Goal: Task Accomplishment & Management: Use online tool/utility

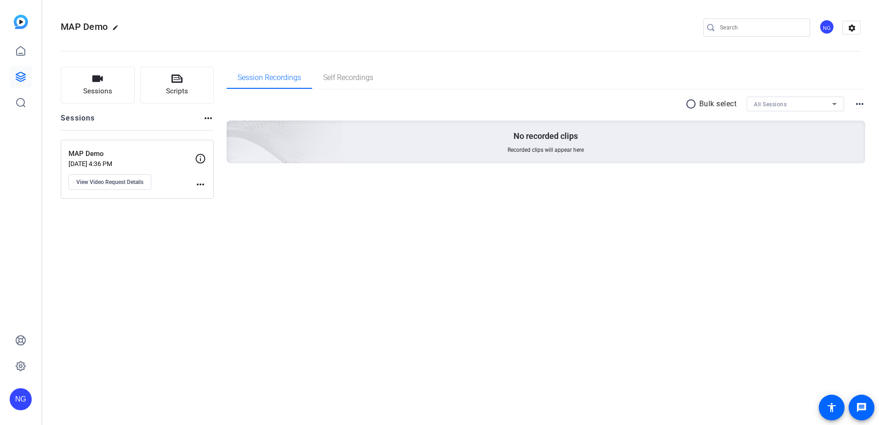
click at [196, 184] on mat-icon "more_horiz" at bounding box center [200, 184] width 11 height 11
click at [135, 185] on div at bounding box center [439, 212] width 879 height 425
click at [202, 161] on icon at bounding box center [200, 158] width 11 height 11
click at [140, 187] on button "View Video Request Details" at bounding box center [109, 182] width 83 height 16
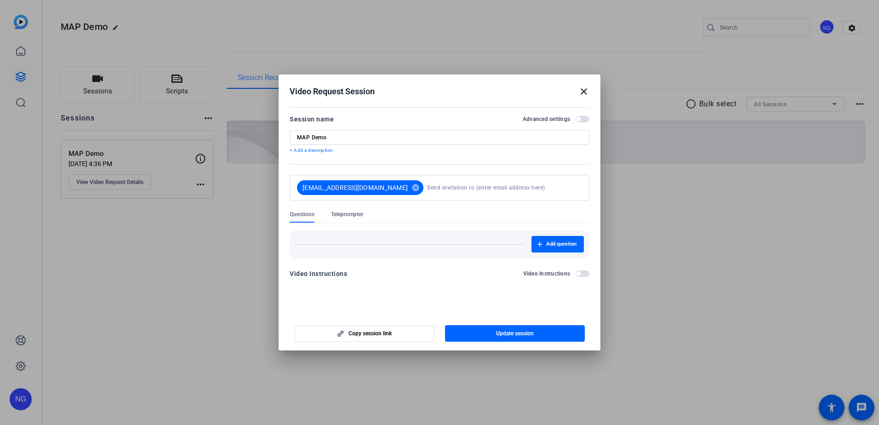
click at [582, 87] on mat-icon "close" at bounding box center [583, 91] width 11 height 11
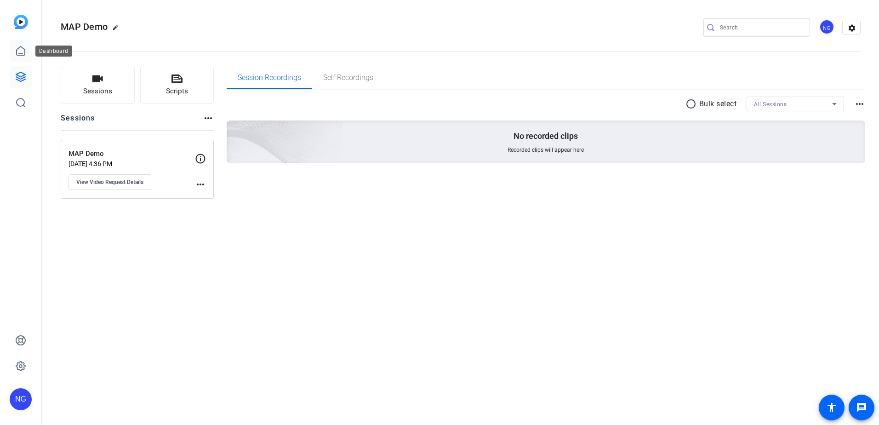
click at [22, 46] on icon at bounding box center [20, 51] width 11 height 11
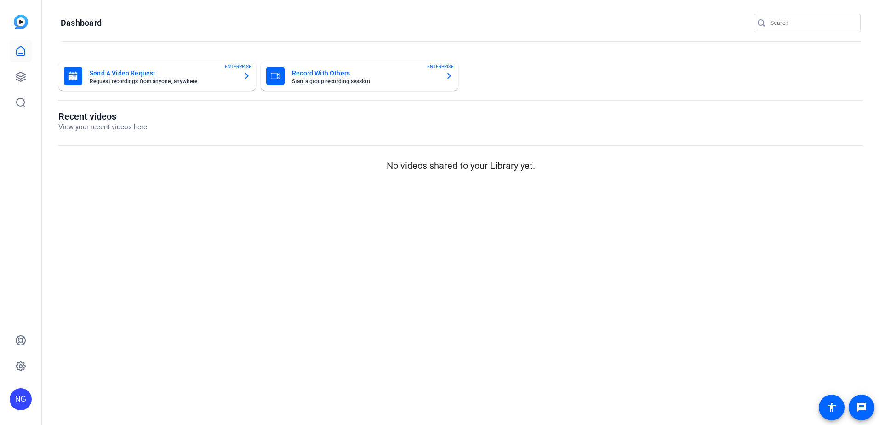
click at [453, 78] on mat-card "Record With Others Start a group recording session ENTERPRISE" at bounding box center [360, 75] width 198 height 29
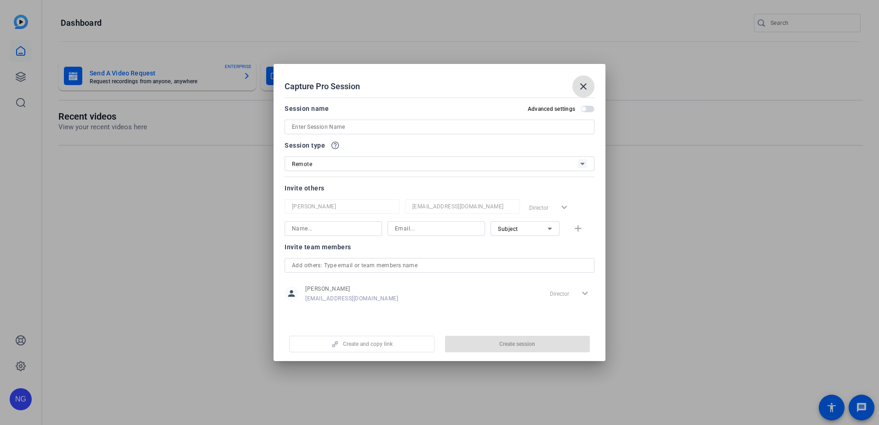
click at [583, 165] on icon at bounding box center [582, 163] width 11 height 11
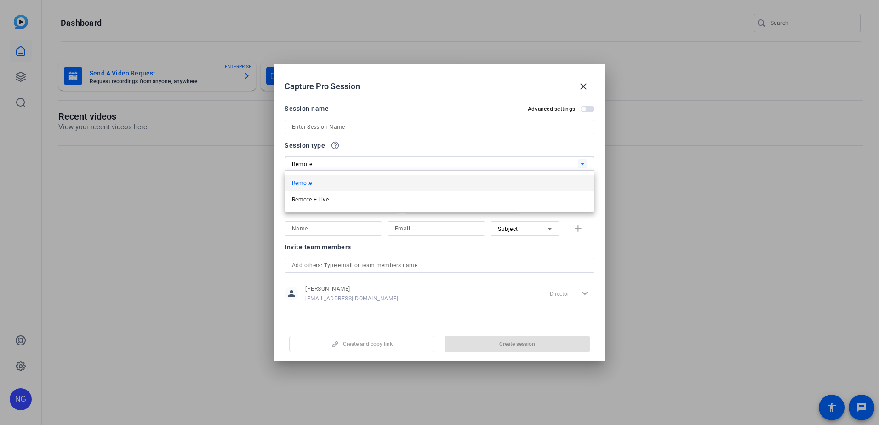
click at [465, 143] on div at bounding box center [439, 212] width 879 height 425
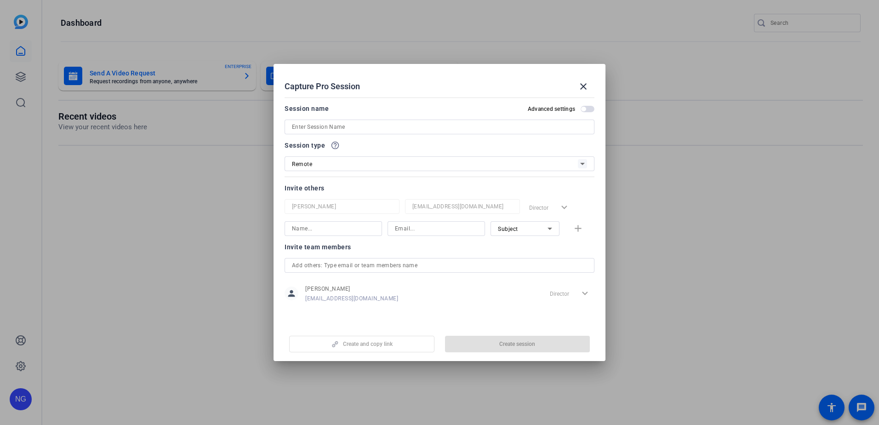
click at [471, 128] on input at bounding box center [439, 126] width 295 height 11
type input "MAP Demo 2"
click at [547, 208] on div "Director expand_more" at bounding box center [559, 207] width 69 height 17
click at [351, 166] on div "Remote" at bounding box center [435, 163] width 286 height 11
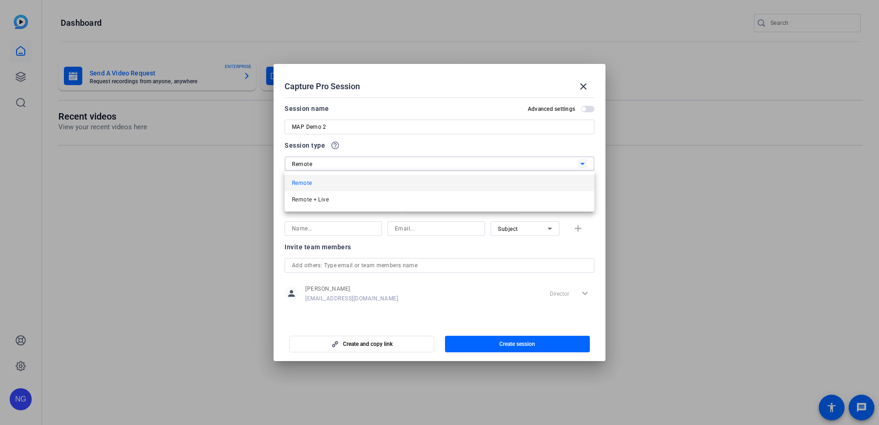
click at [331, 181] on mat-option "Remote" at bounding box center [440, 183] width 310 height 17
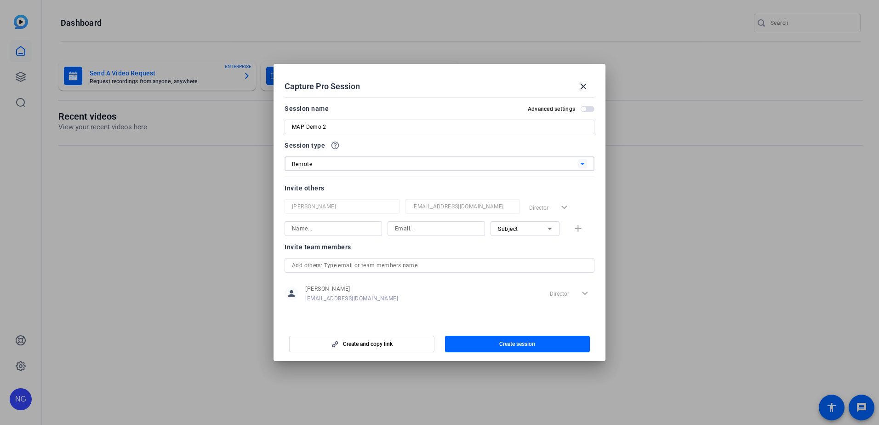
click at [338, 268] on input "text" at bounding box center [439, 265] width 295 height 11
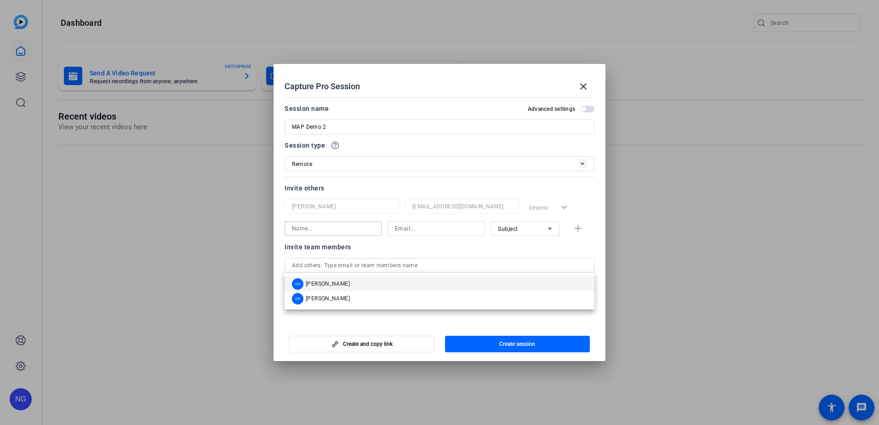
click at [338, 232] on input at bounding box center [333, 228] width 83 height 11
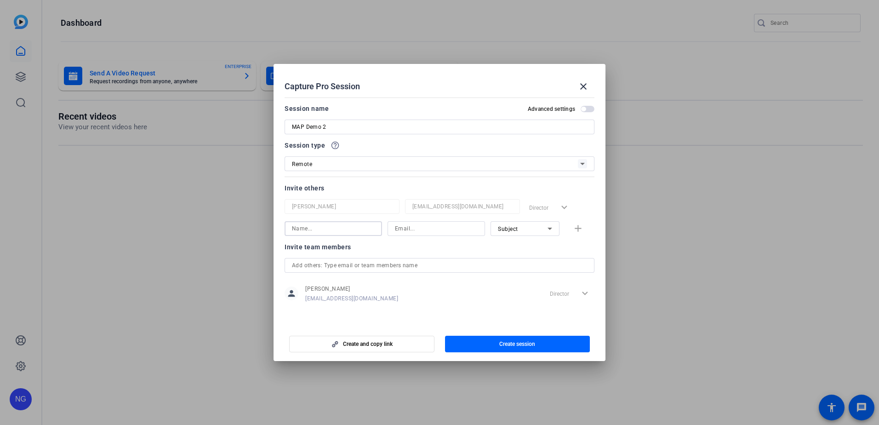
click at [553, 227] on icon at bounding box center [549, 228] width 11 height 11
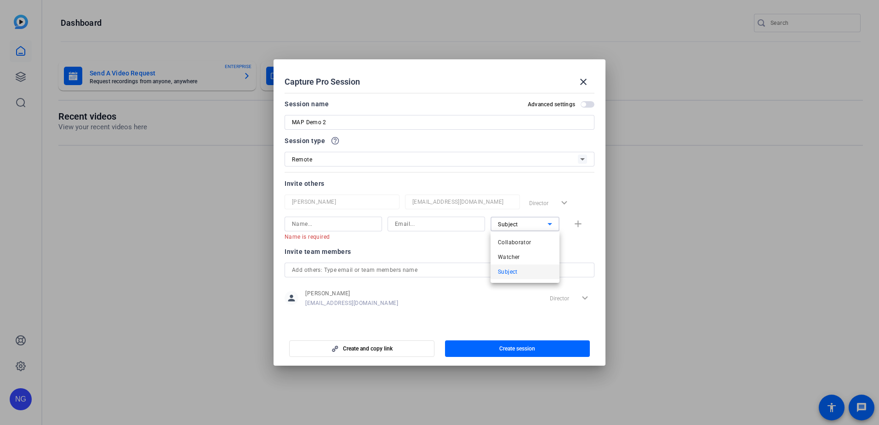
click at [302, 226] on div at bounding box center [439, 212] width 879 height 425
click at [320, 223] on input at bounding box center [333, 223] width 83 height 11
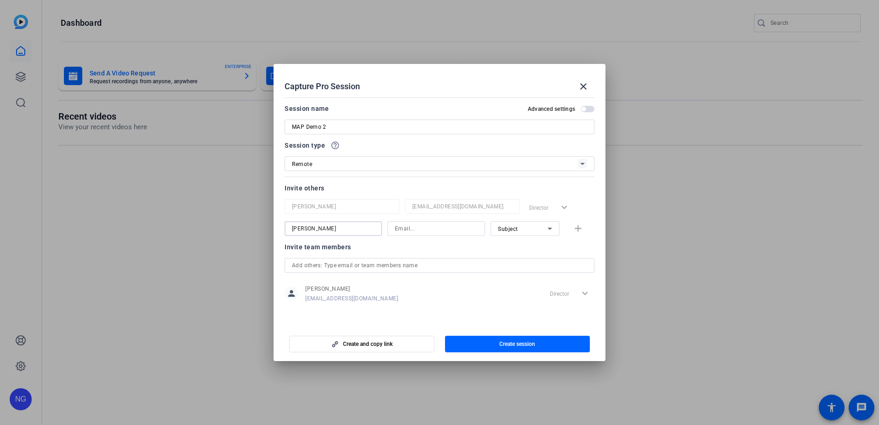
type input "Neal Gregus"
click at [553, 230] on icon at bounding box center [549, 228] width 11 height 11
click at [433, 244] on div at bounding box center [439, 212] width 879 height 425
click at [467, 228] on input "neal_gregus@gbtpa.com" at bounding box center [436, 228] width 83 height 11
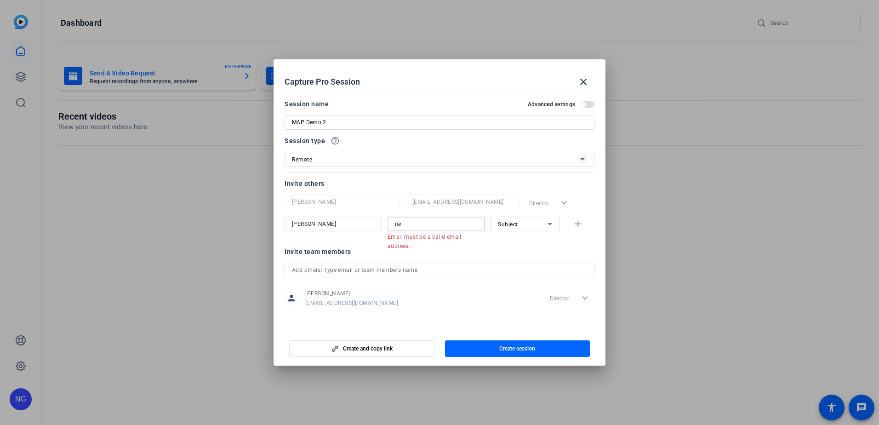
type input "n"
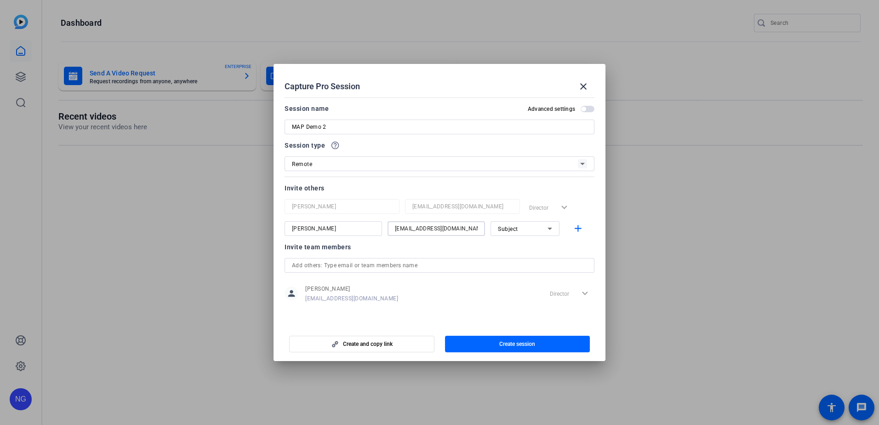
type input "ntgregus@gmail.com"
click at [458, 247] on div "Invite team members" at bounding box center [440, 246] width 310 height 11
click at [526, 346] on span "Create session" at bounding box center [517, 343] width 36 height 7
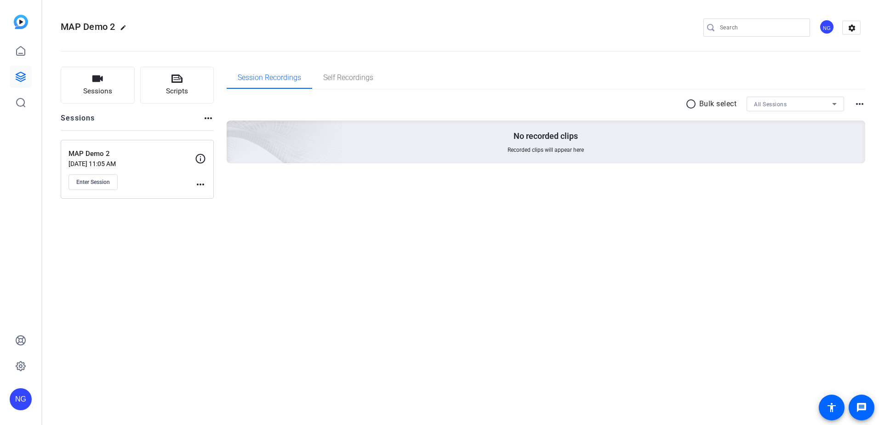
click at [201, 186] on mat-icon "more_horiz" at bounding box center [200, 184] width 11 height 11
click at [129, 239] on div at bounding box center [439, 212] width 879 height 425
click at [107, 188] on button "Enter Session" at bounding box center [92, 182] width 49 height 16
click at [198, 159] on icon at bounding box center [200, 158] width 11 height 11
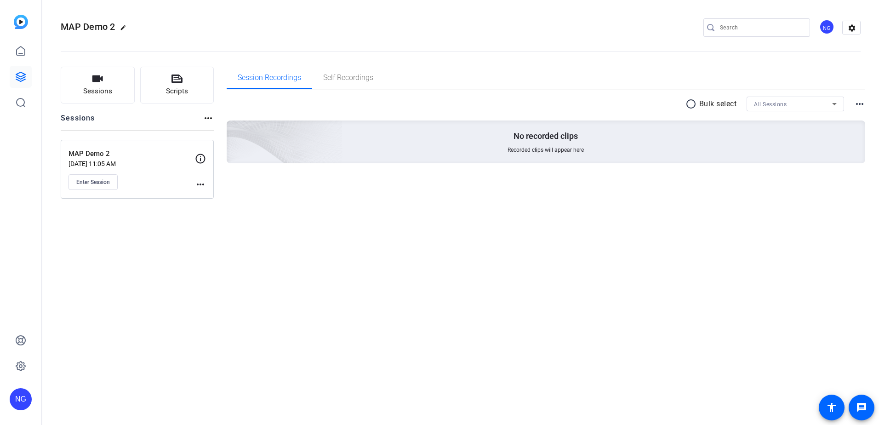
click at [200, 188] on mat-icon "more_horiz" at bounding box center [200, 184] width 11 height 11
click at [683, 323] on div at bounding box center [439, 212] width 879 height 425
click at [201, 186] on mat-icon "more_horiz" at bounding box center [200, 184] width 11 height 11
click at [226, 198] on span "Edit Session" at bounding box center [223, 197] width 42 height 11
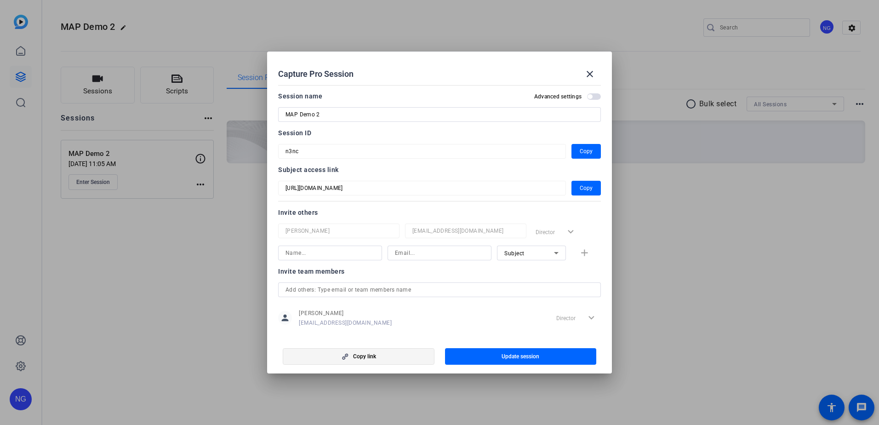
click at [362, 359] on span "Copy link" at bounding box center [364, 356] width 23 height 7
click at [589, 71] on mat-icon "close" at bounding box center [589, 73] width 11 height 11
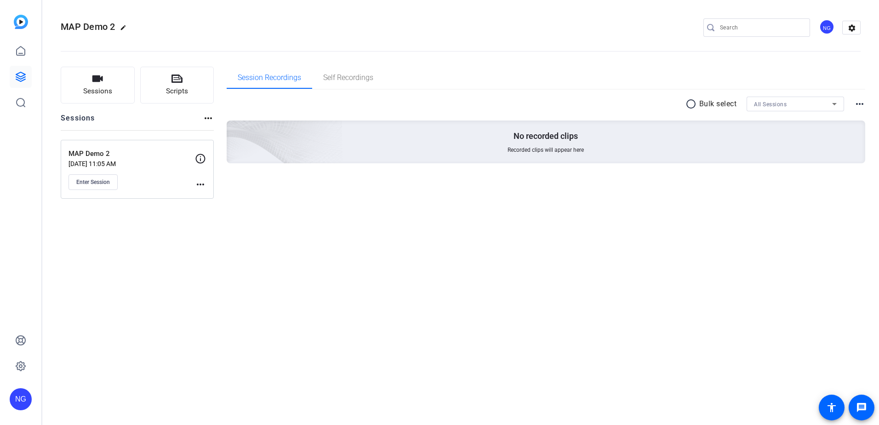
click at [200, 186] on mat-icon "more_horiz" at bounding box center [200, 184] width 11 height 11
click at [219, 197] on span "Edit Session" at bounding box center [223, 197] width 42 height 11
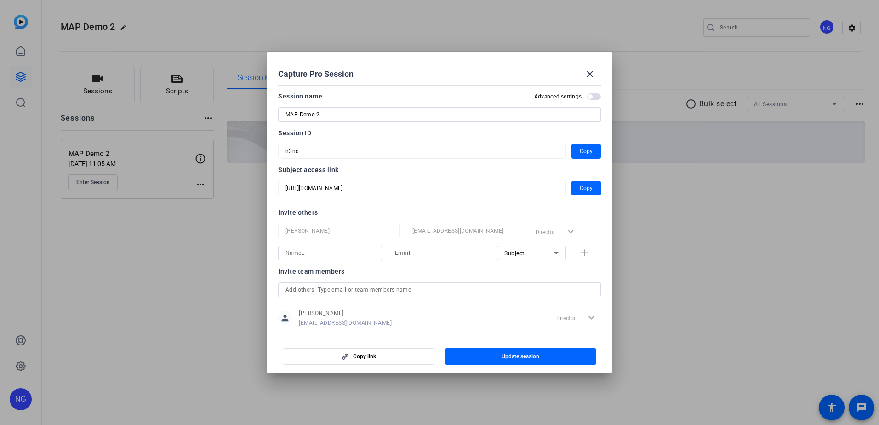
click at [272, 154] on mat-dialog-content "Session name Advanced settings MAP Demo 2 Session ID n3nc Copy Subject access l…" at bounding box center [439, 208] width 345 height 255
click at [590, 74] on mat-icon "close" at bounding box center [589, 73] width 11 height 11
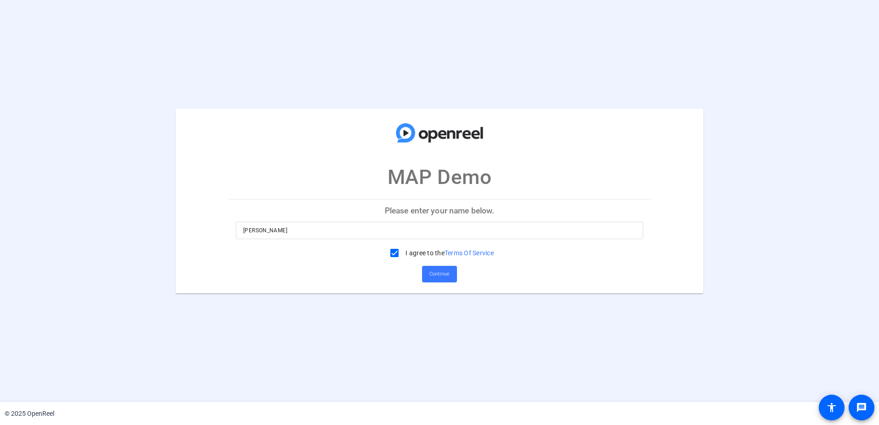
click at [287, 230] on input "Neal Gregus" at bounding box center [439, 230] width 393 height 11
click at [390, 256] on input "I agree to the Terms Of Service" at bounding box center [394, 253] width 18 height 18
drag, startPoint x: 362, startPoint y: 235, endPoint x: 330, endPoint y: 233, distance: 31.8
click at [355, 235] on input "Neal Gregus" at bounding box center [439, 230] width 393 height 11
drag, startPoint x: 257, startPoint y: 230, endPoint x: 197, endPoint y: 227, distance: 60.7
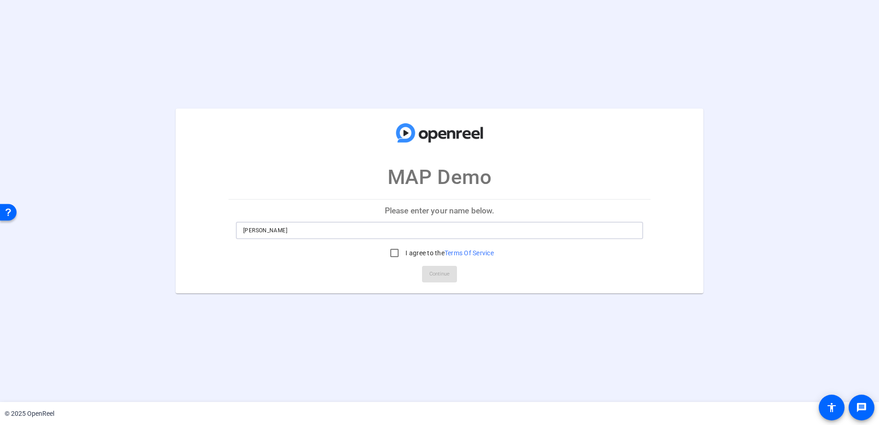
click at [197, 227] on mat-card "MAP Demo Please enter your name below. Neal Gregus I agree to the Terms Of Serv…" at bounding box center [439, 200] width 527 height 185
click at [392, 255] on input "I agree to the Terms Of Service" at bounding box center [394, 253] width 18 height 18
checkbox input "true"
click at [321, 234] on input "Neal Gregus" at bounding box center [439, 230] width 393 height 11
type input "Neal G."
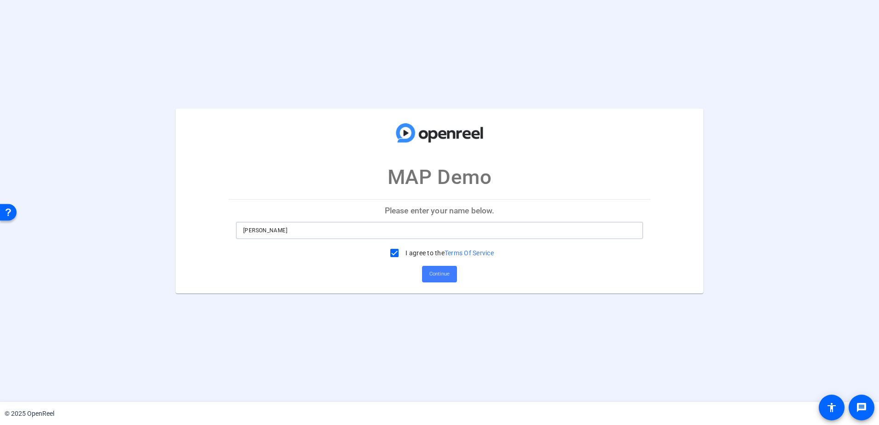
click at [450, 272] on span at bounding box center [439, 274] width 35 height 22
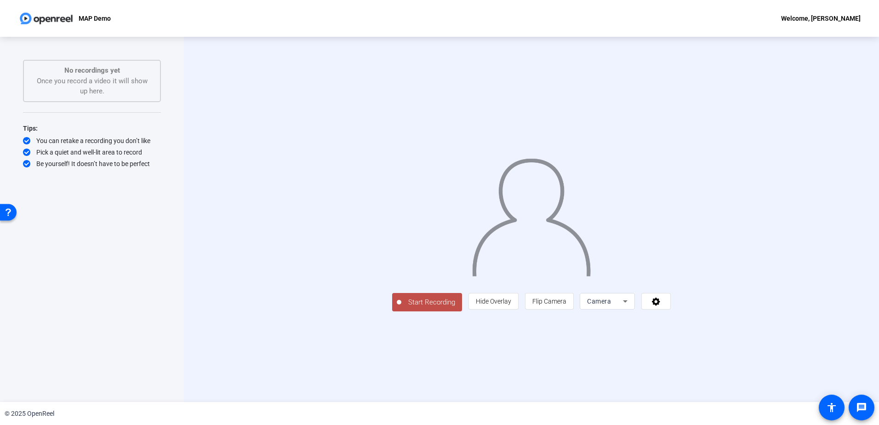
click at [631, 307] on icon at bounding box center [625, 301] width 11 height 11
click at [769, 366] on div at bounding box center [439, 212] width 879 height 425
click at [660, 306] on icon at bounding box center [656, 301] width 8 height 8
click at [449, 359] on div at bounding box center [439, 212] width 879 height 425
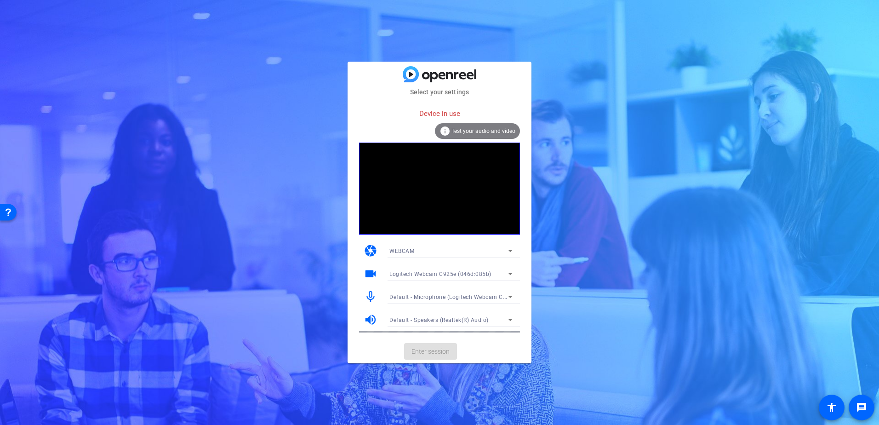
click at [499, 67] on mat-card-title at bounding box center [439, 74] width 184 height 16
click at [714, 79] on div "Select your settings Device in use info Test your audio and video camera WEBCAM…" at bounding box center [439, 212] width 879 height 425
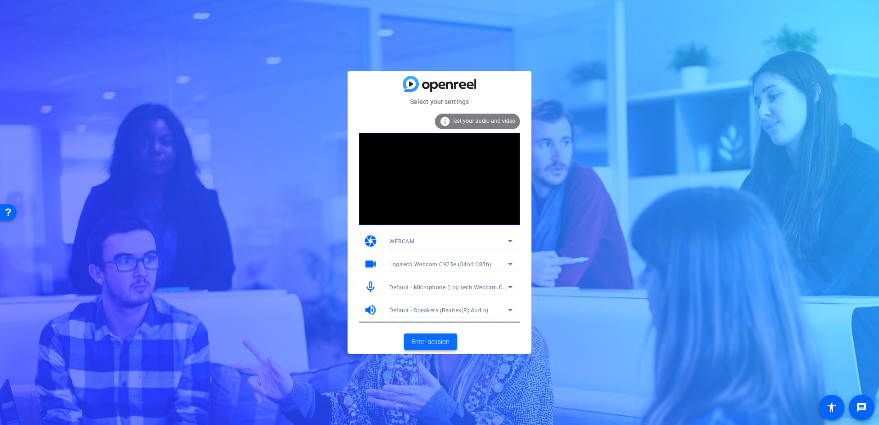
click at [436, 341] on span "Enter session" at bounding box center [430, 342] width 38 height 10
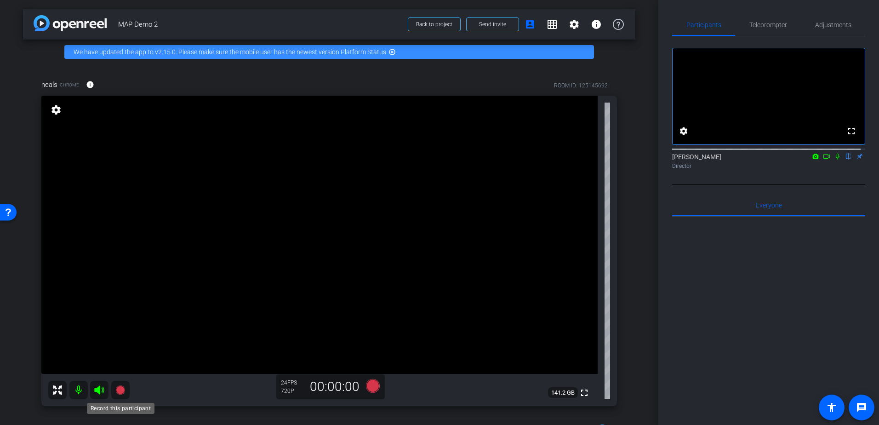
click at [120, 393] on icon at bounding box center [119, 389] width 9 height 9
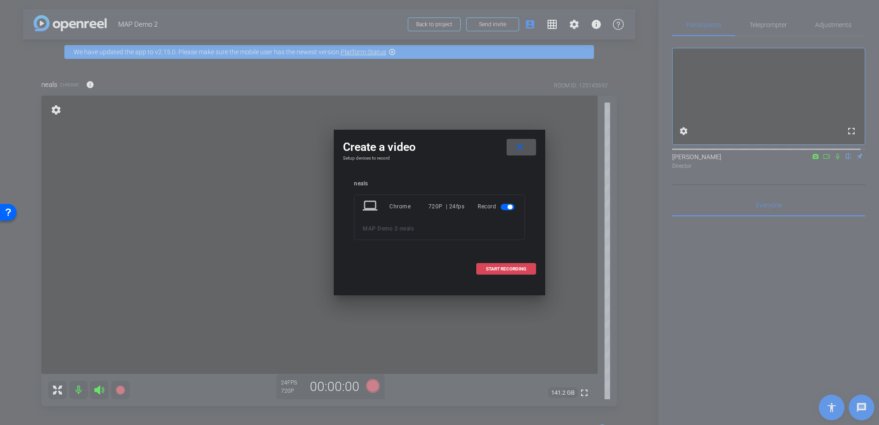
click at [499, 268] on span "START RECORDING" at bounding box center [506, 269] width 40 height 5
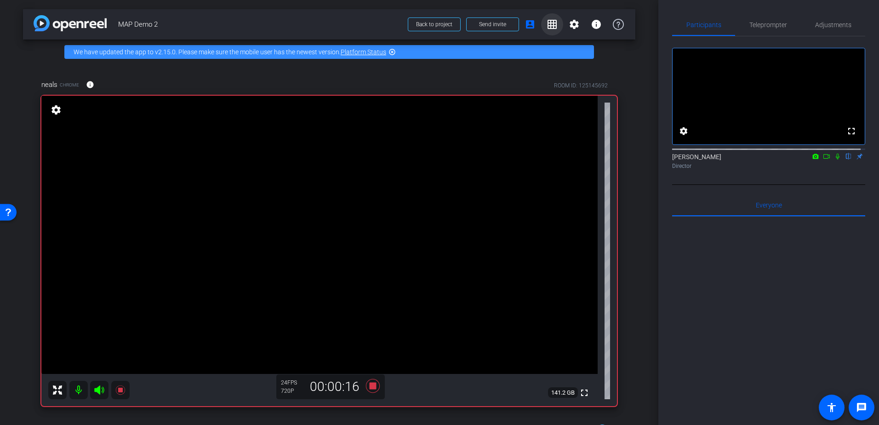
click at [547, 28] on mat-icon "grid_on" at bounding box center [552, 24] width 11 height 11
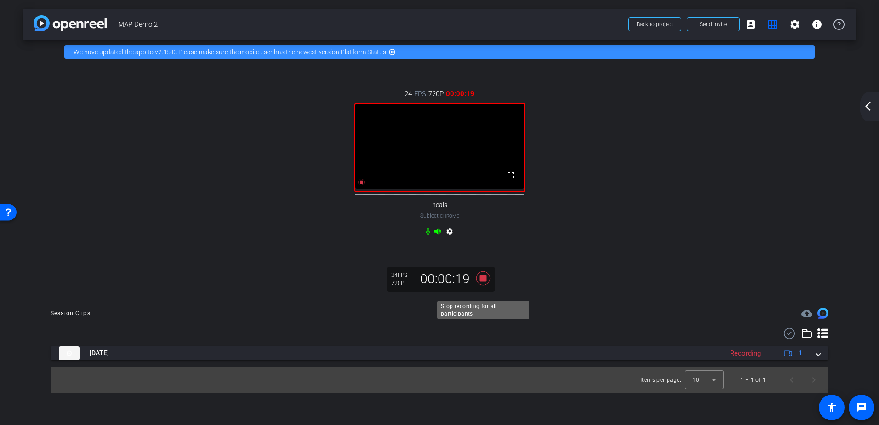
click at [483, 285] on icon at bounding box center [483, 278] width 14 height 14
click at [771, 25] on mat-icon "grid_on" at bounding box center [772, 24] width 11 height 11
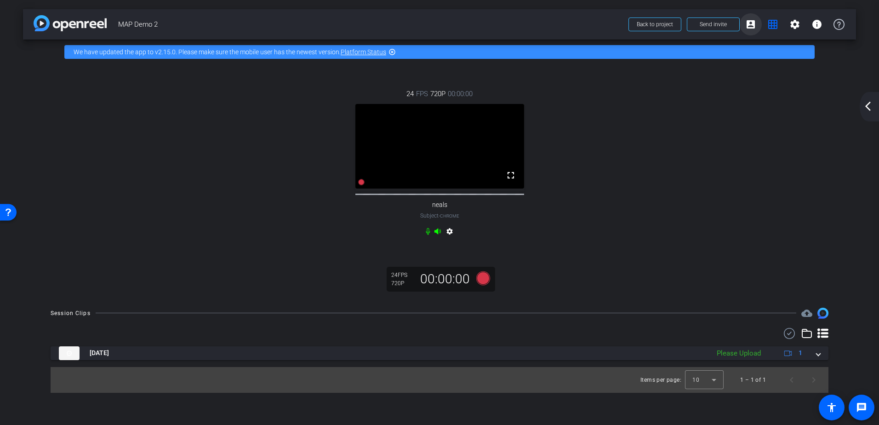
click at [755, 25] on mat-icon "account_box" at bounding box center [750, 24] width 11 height 11
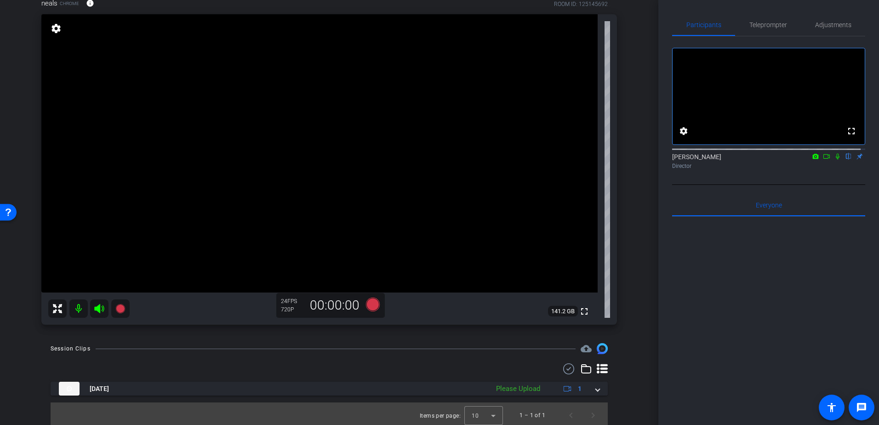
scroll to position [85, 0]
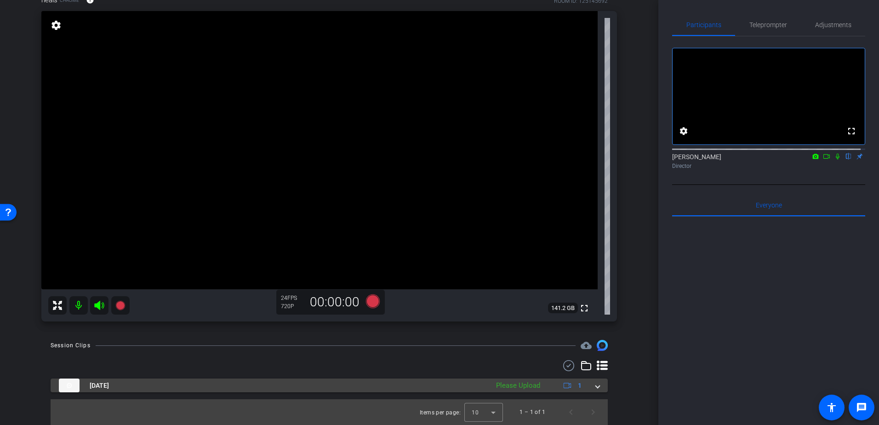
click at [596, 386] on span at bounding box center [598, 386] width 4 height 10
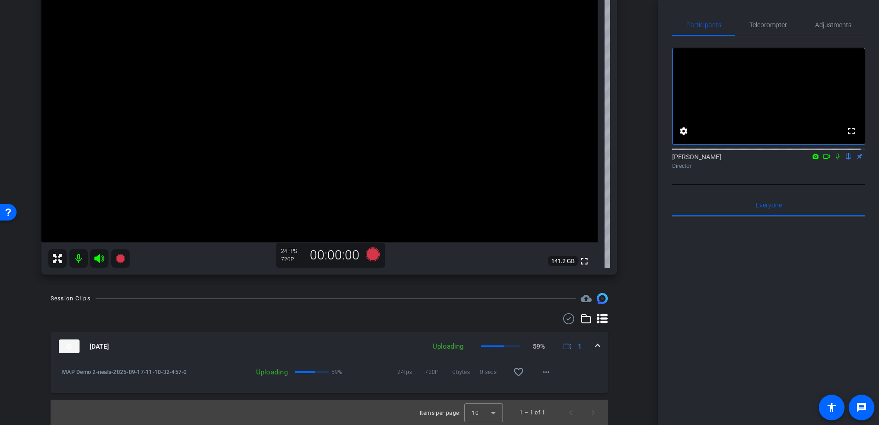
scroll to position [132, 0]
click at [63, 370] on mat-icon "play_circle_outline" at bounding box center [61, 371] width 9 height 9
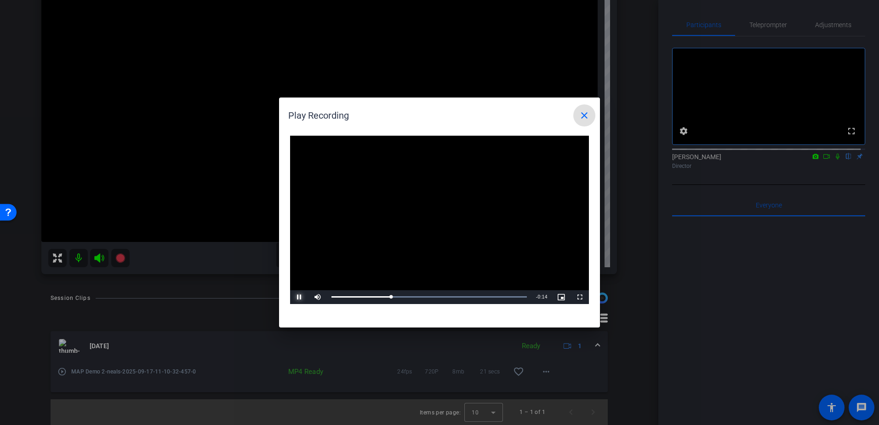
click at [299, 297] on span "Video Player" at bounding box center [299, 297] width 18 height 0
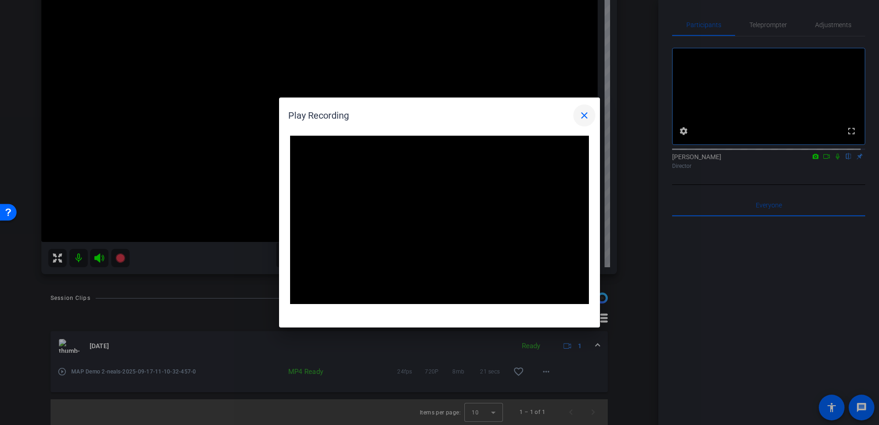
click at [584, 115] on mat-icon "close" at bounding box center [584, 115] width 11 height 11
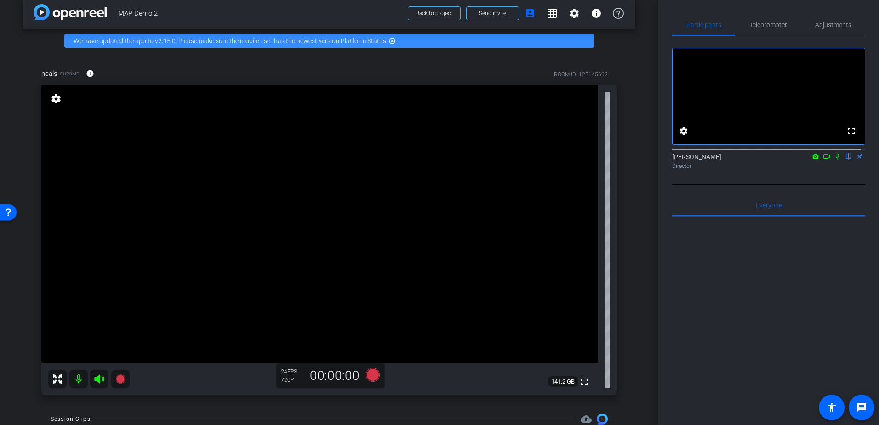
scroll to position [0, 0]
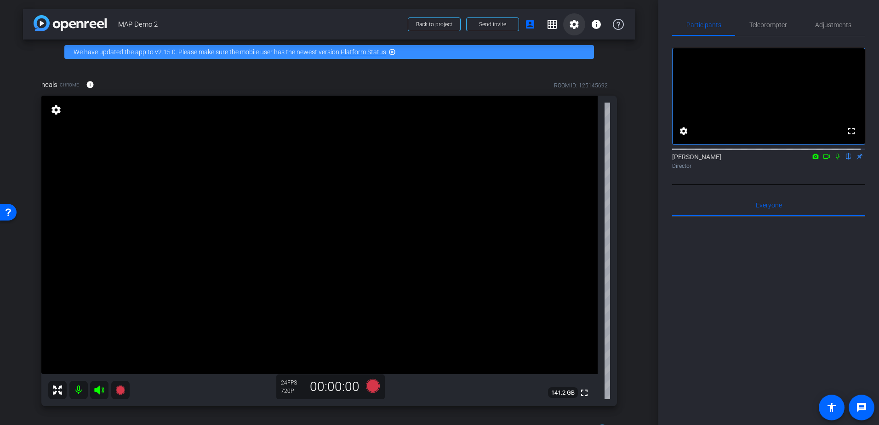
click at [569, 28] on mat-icon "settings" at bounding box center [574, 24] width 11 height 11
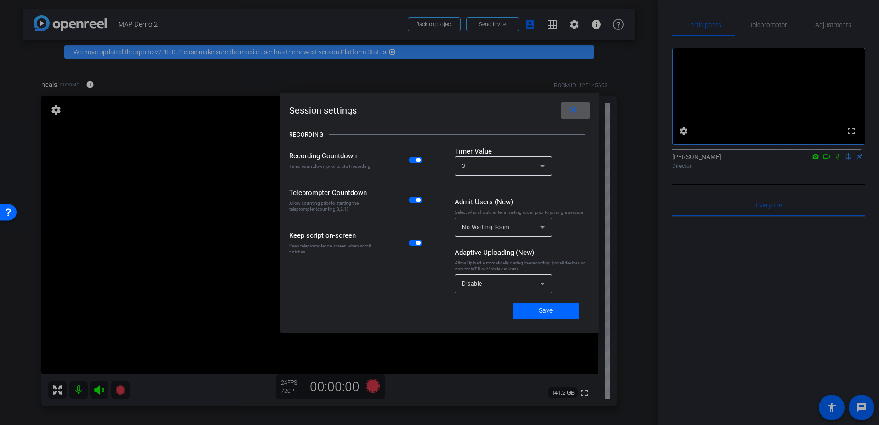
click at [546, 232] on icon at bounding box center [542, 227] width 11 height 11
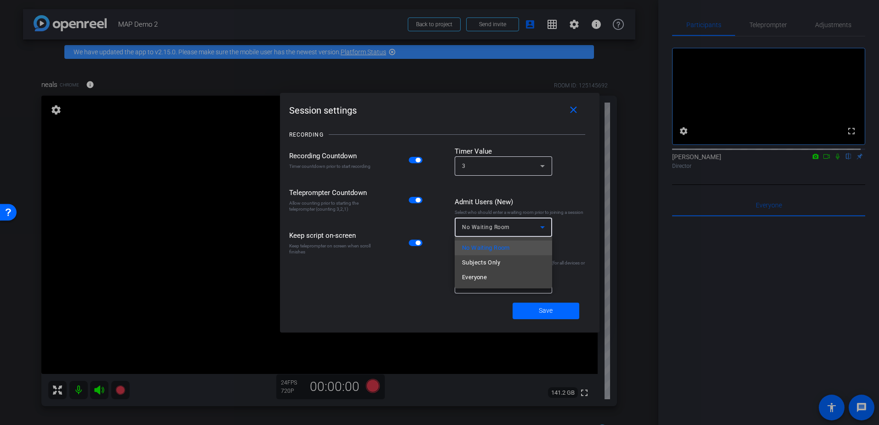
click at [575, 224] on div at bounding box center [439, 212] width 879 height 425
click at [543, 229] on icon at bounding box center [542, 227] width 11 height 11
click at [575, 222] on div at bounding box center [439, 212] width 879 height 425
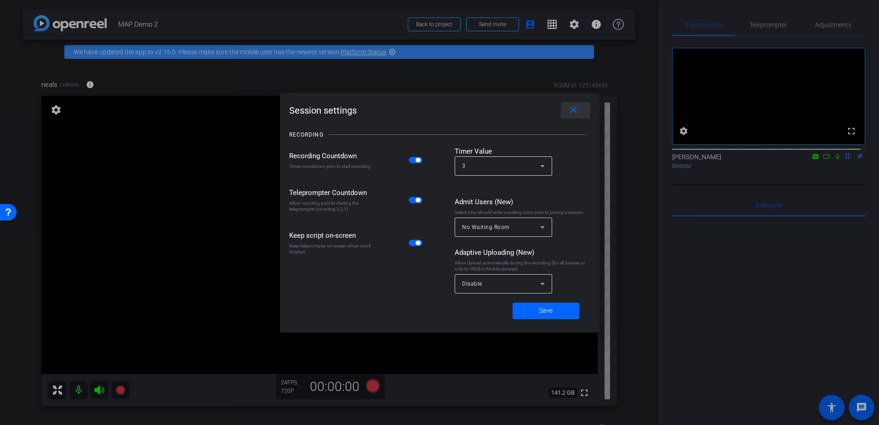
click at [574, 111] on mat-icon "close" at bounding box center [573, 109] width 11 height 11
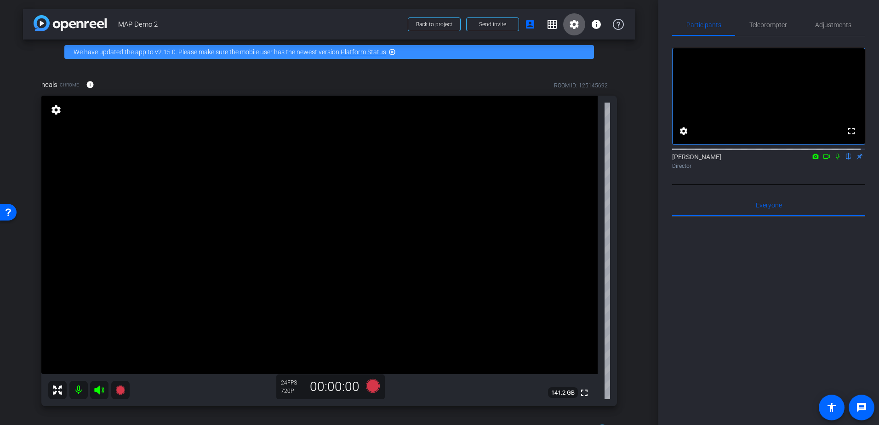
click at [56, 111] on mat-icon "settings" at bounding box center [56, 109] width 13 height 11
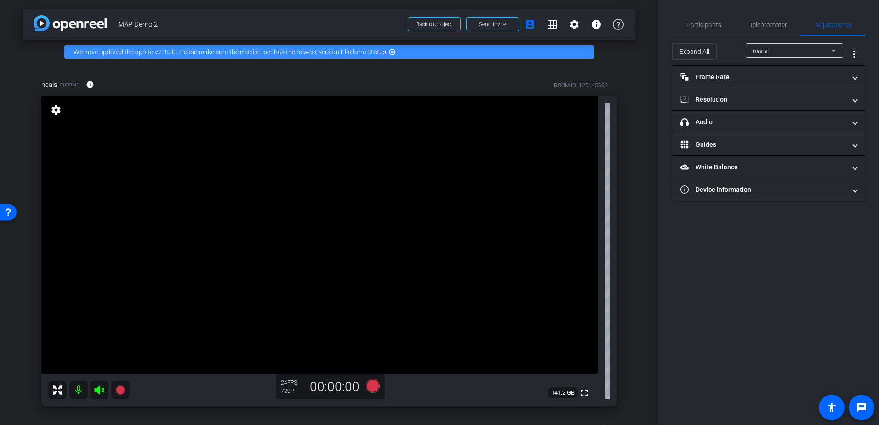
click at [56, 111] on mat-icon "settings" at bounding box center [56, 109] width 13 height 11
click at [706, 29] on span "Participants" at bounding box center [703, 25] width 35 height 22
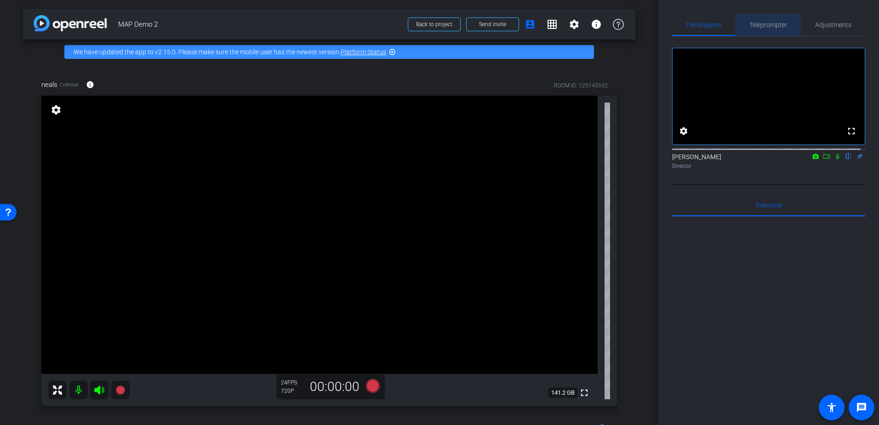
click at [765, 23] on span "Teleprompter" at bounding box center [768, 25] width 38 height 6
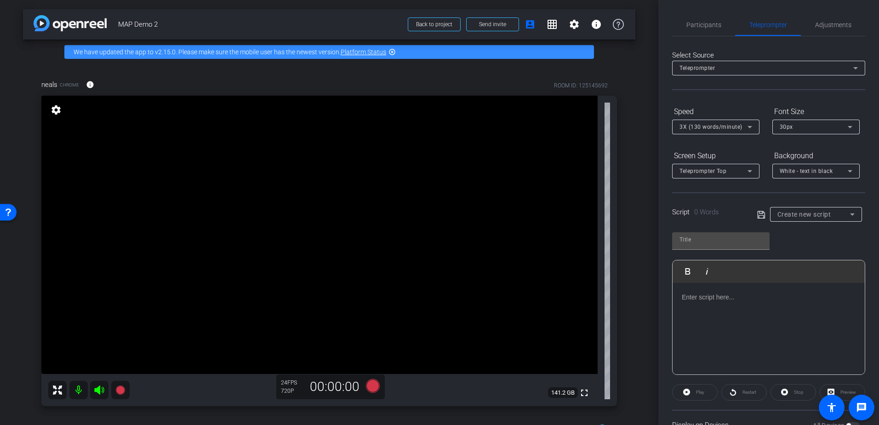
click at [721, 308] on div at bounding box center [768, 329] width 192 height 92
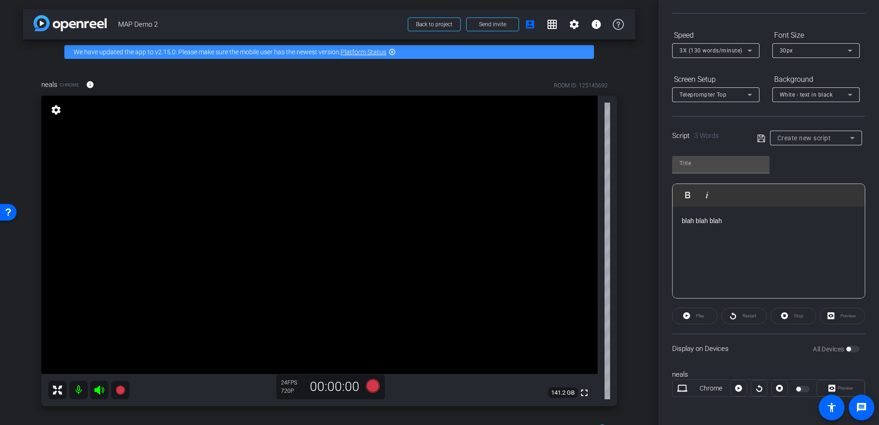
scroll to position [78, 0]
click at [702, 312] on div "Play" at bounding box center [695, 314] width 46 height 17
click at [693, 319] on div "Play" at bounding box center [695, 314] width 46 height 17
click at [867, 298] on div "Participants Teleprompter Adjustments settings Neal Gregus flip Director Everyo…" at bounding box center [768, 212] width 221 height 425
click at [868, 298] on div "Participants Teleprompter Adjustments settings Neal Gregus flip Director Everyo…" at bounding box center [768, 212] width 221 height 425
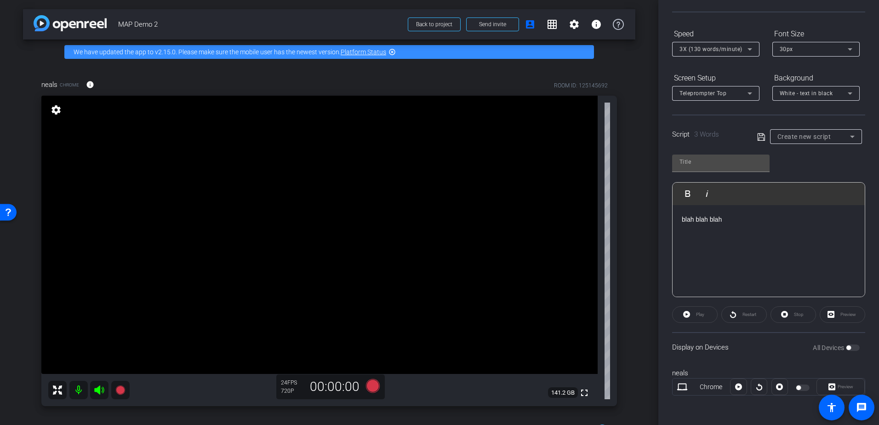
click at [850, 313] on div "Preview" at bounding box center [843, 314] width 46 height 17
click at [843, 350] on div "All Devices" at bounding box center [836, 347] width 47 height 9
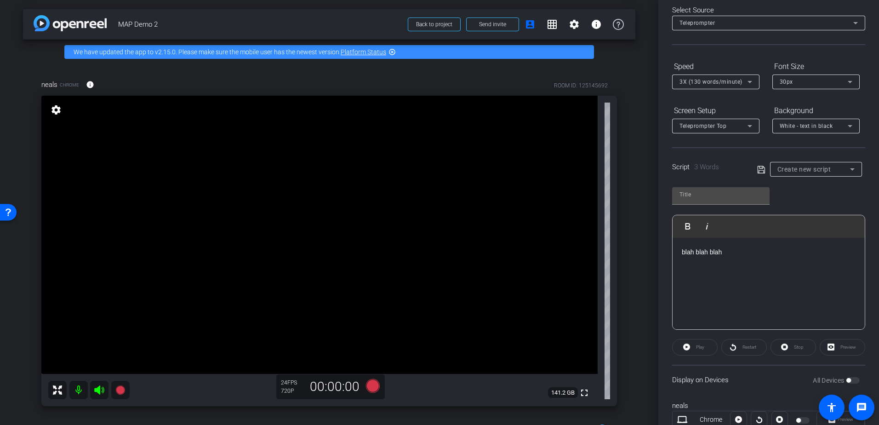
scroll to position [0, 0]
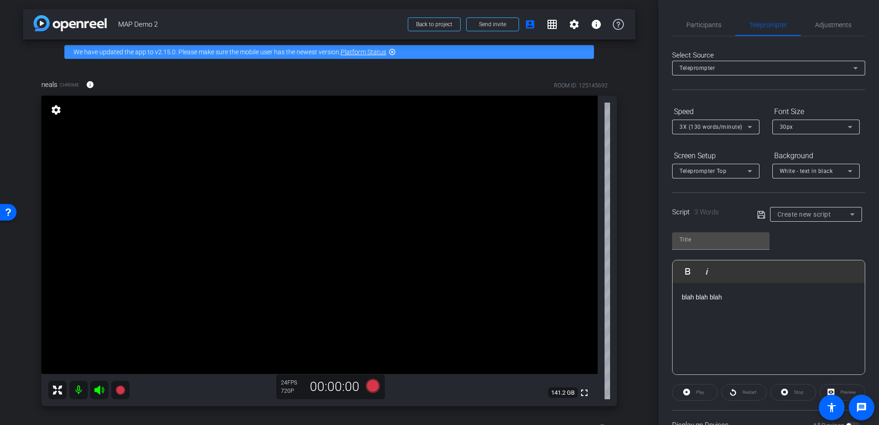
click at [801, 236] on div "Play Play from this location Play Selected Play and display the selected text o…" at bounding box center [768, 299] width 193 height 149
click at [757, 217] on icon at bounding box center [760, 214] width 7 height 7
type input "Default title 8134"
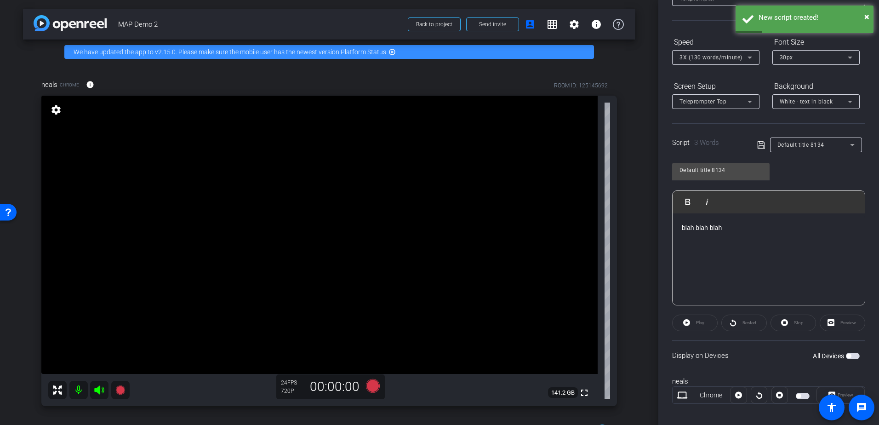
scroll to position [78, 0]
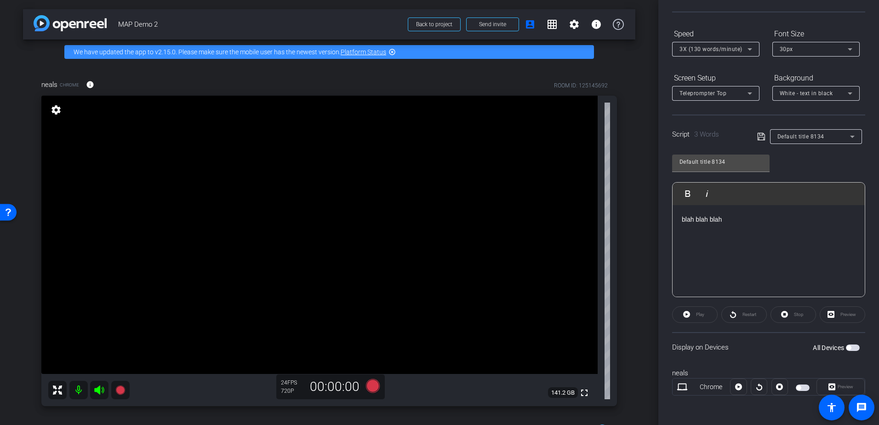
click at [701, 313] on div "Play" at bounding box center [695, 314] width 46 height 17
click at [846, 346] on span "button" at bounding box center [848, 347] width 5 height 5
click at [699, 316] on span "Play" at bounding box center [700, 314] width 8 height 5
click at [794, 315] on span "Stop" at bounding box center [799, 314] width 10 height 5
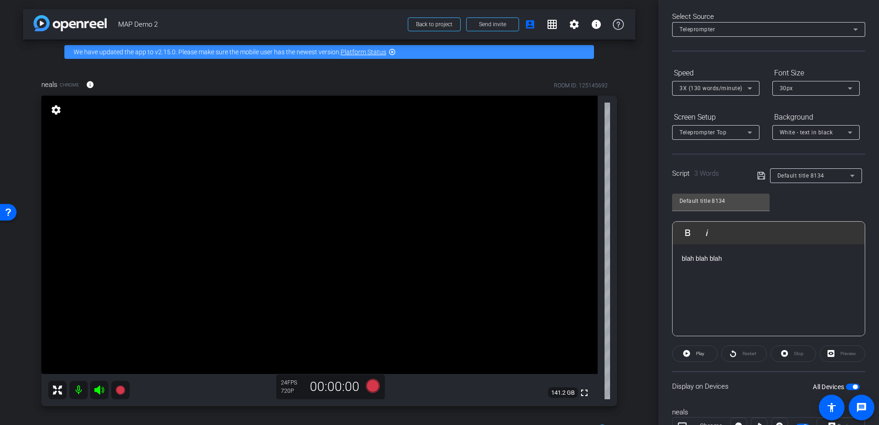
scroll to position [0, 0]
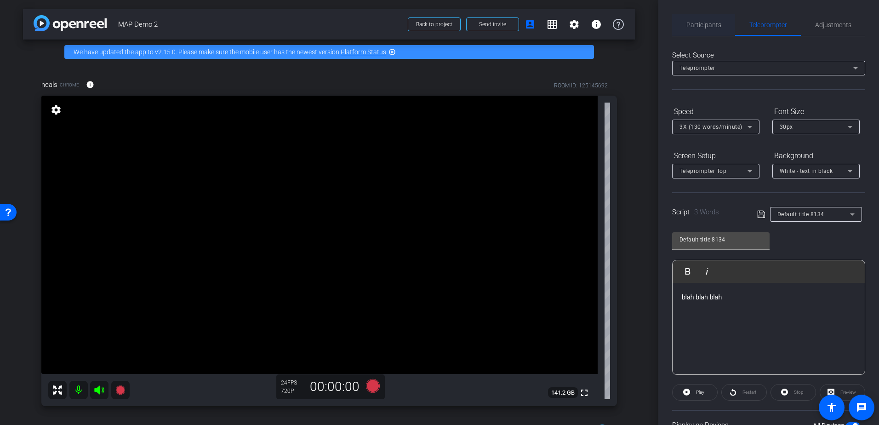
click at [705, 22] on span "Participants" at bounding box center [703, 25] width 35 height 6
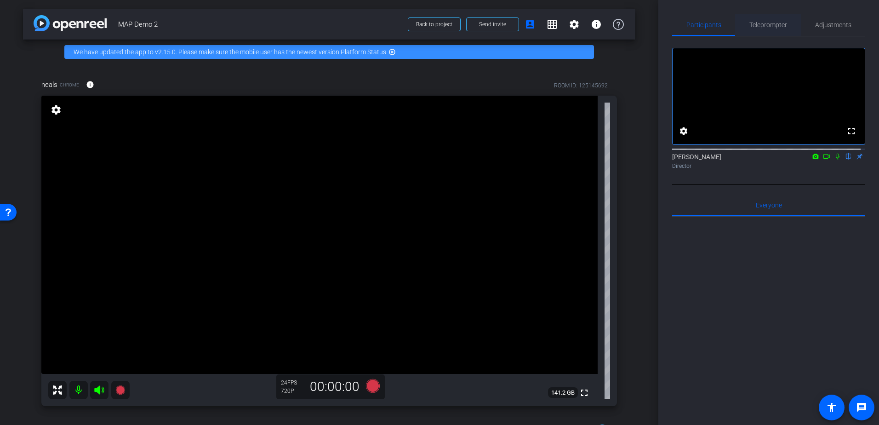
click at [770, 29] on span "Teleprompter" at bounding box center [768, 25] width 38 height 22
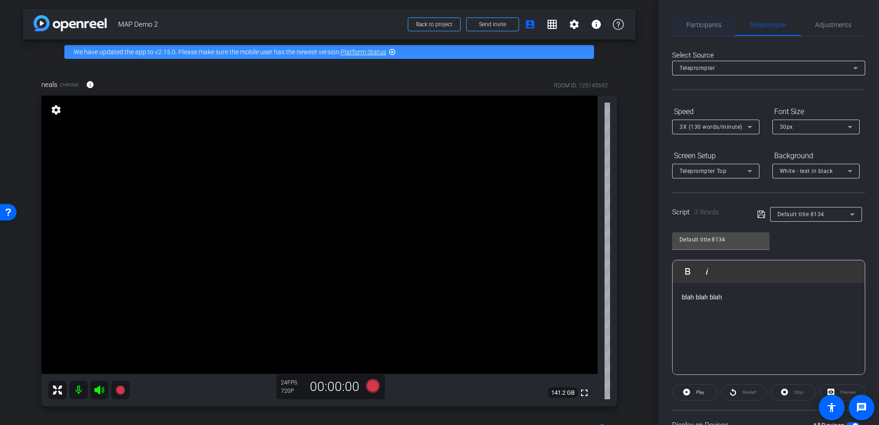
click at [706, 26] on span "Participants" at bounding box center [703, 25] width 35 height 6
